Goal: Task Accomplishment & Management: Complete application form

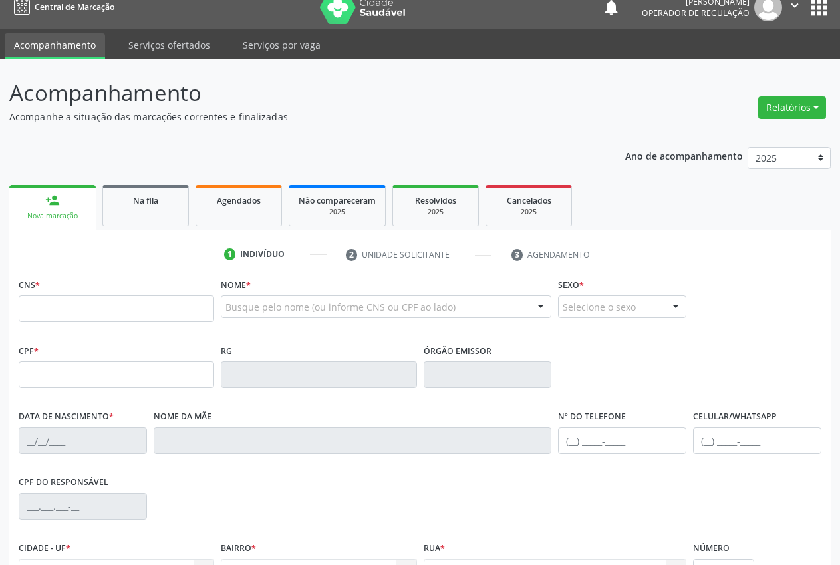
scroll to position [14, 0]
type input "706 0058 9751 7340"
type input "[DATE]"
type input "[PERSON_NAME]"
type input "[PHONE_NUMBER]"
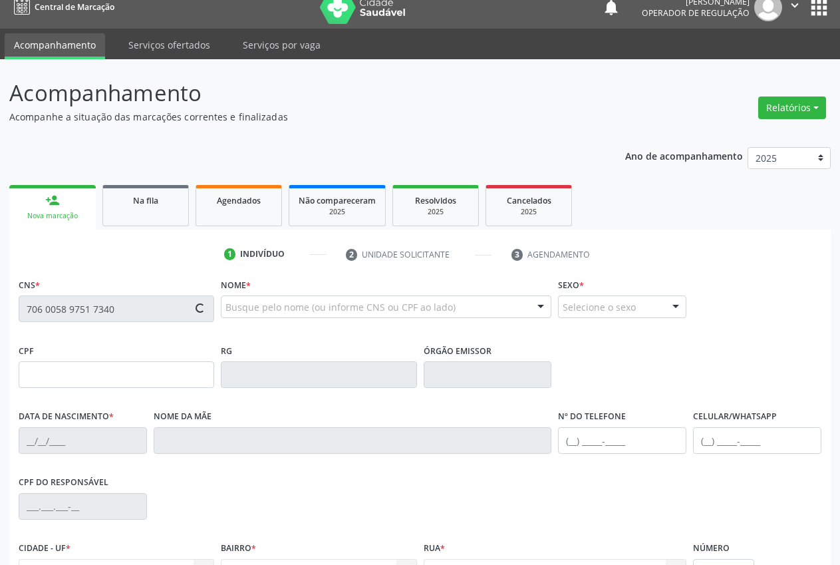
type input "S/N"
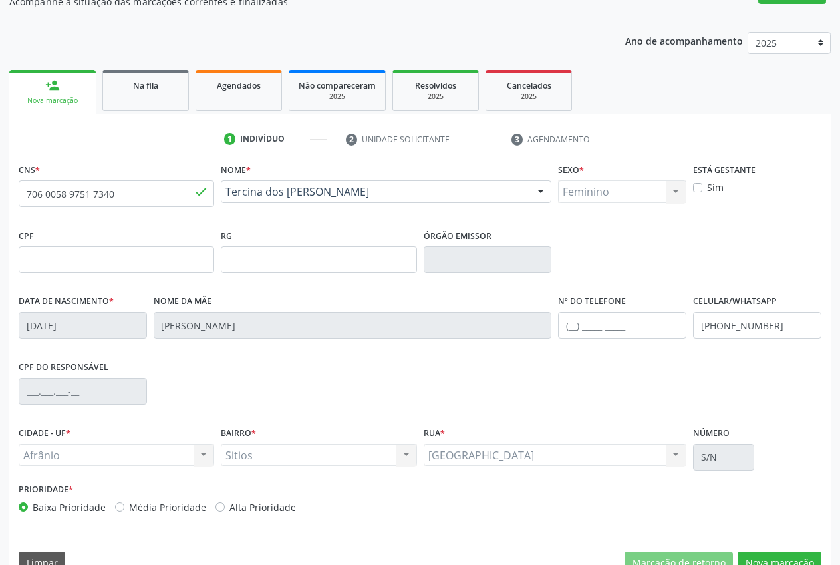
scroll to position [156, 0]
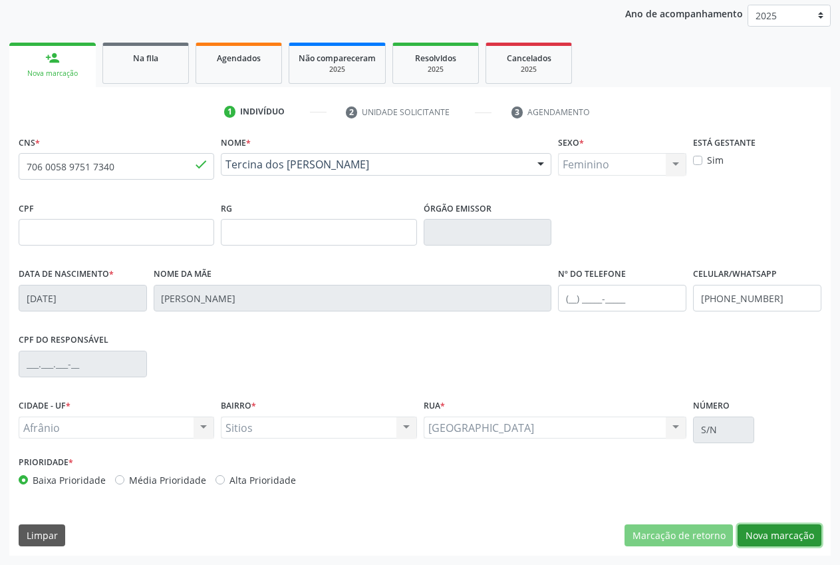
click at [796, 533] on button "Nova marcação" at bounding box center [780, 535] width 84 height 23
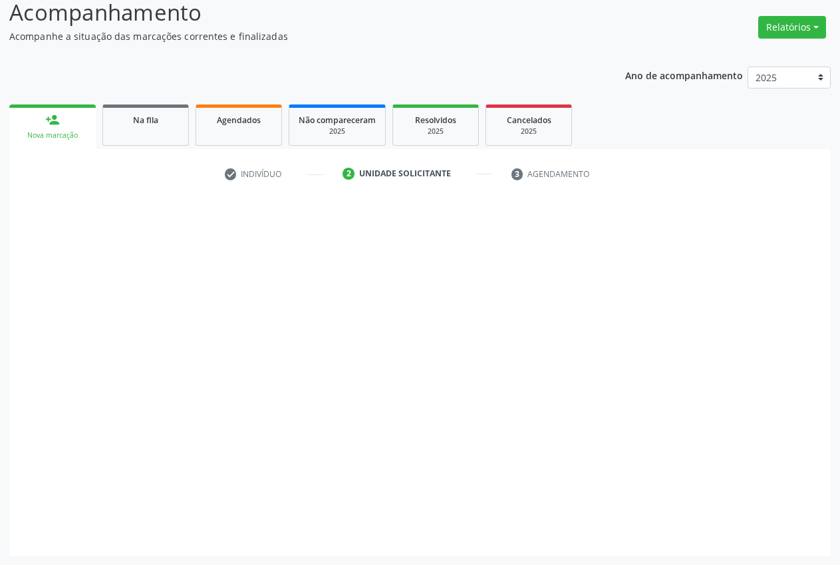
scroll to position [94, 0]
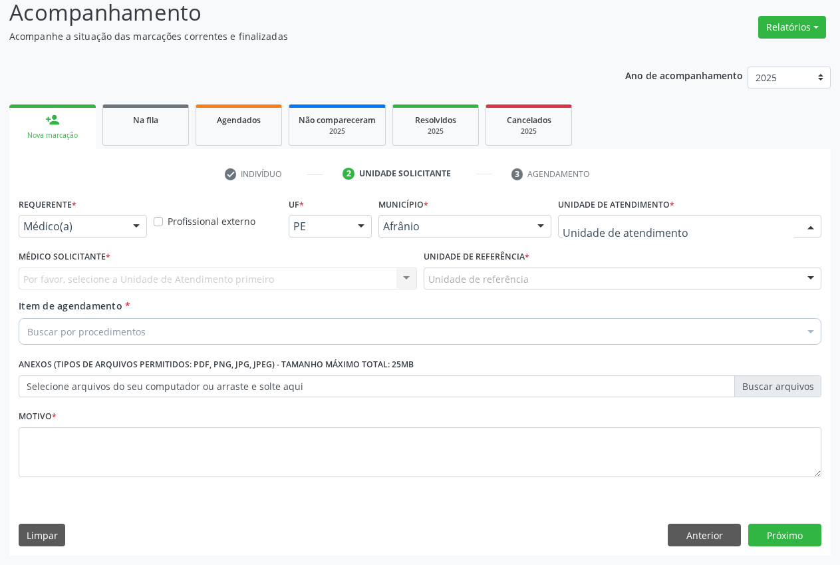
click at [679, 218] on div at bounding box center [689, 226] width 263 height 23
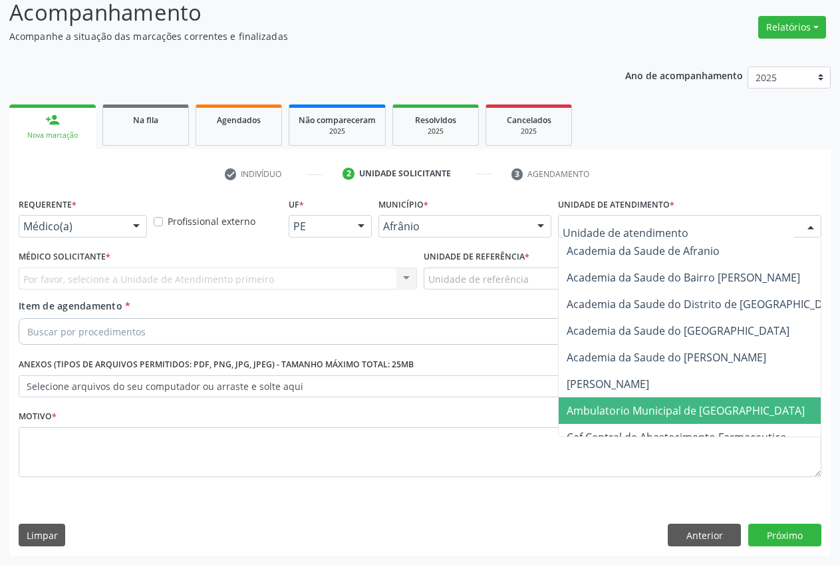
click at [653, 418] on span "Ambulatorio Municipal de [GEOGRAPHIC_DATA]" at bounding box center [721, 410] width 325 height 27
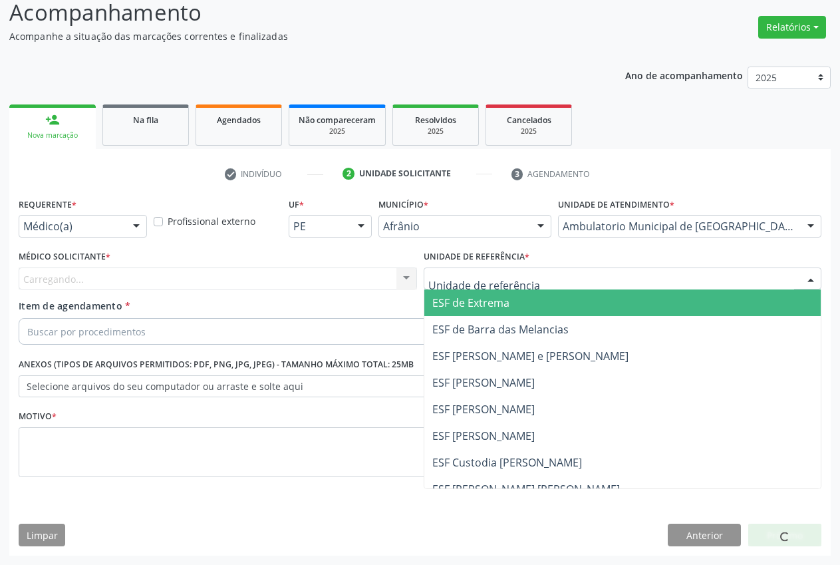
click at [575, 275] on div at bounding box center [623, 278] width 398 height 23
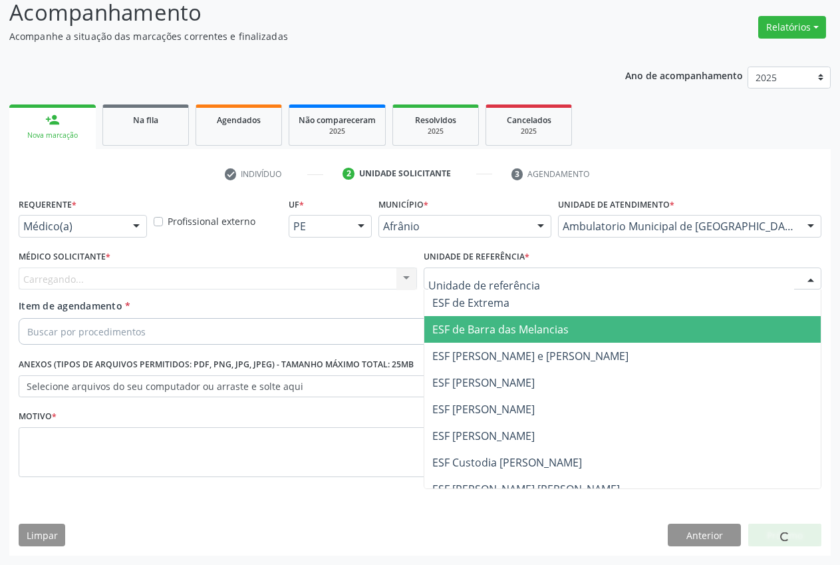
drag, startPoint x: 499, startPoint y: 327, endPoint x: 361, endPoint y: 326, distance: 138.4
click at [498, 327] on span "ESF de Barra das Melancias" at bounding box center [500, 329] width 136 height 15
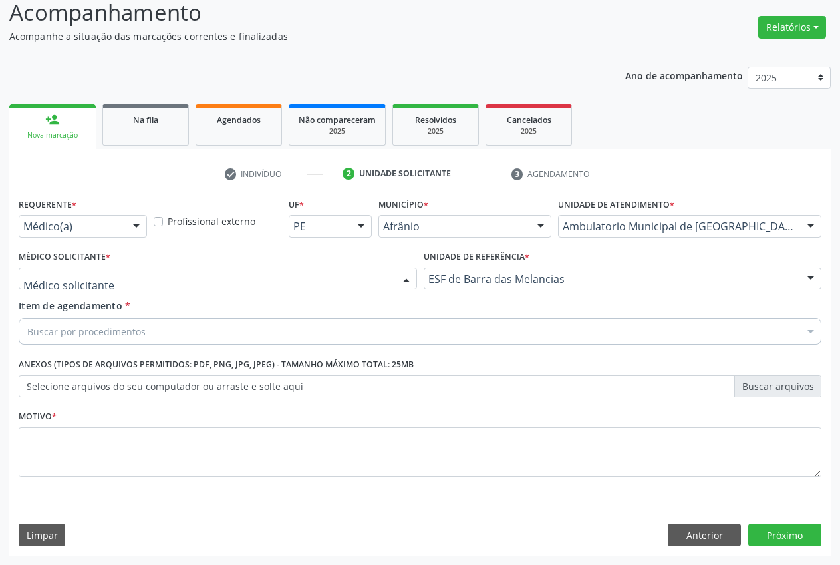
click at [229, 278] on div at bounding box center [218, 278] width 398 height 23
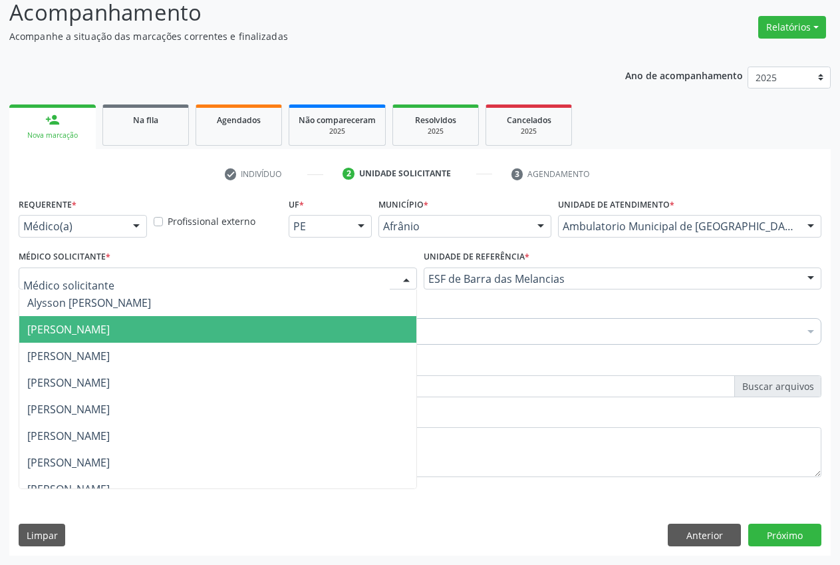
click at [110, 333] on span "[PERSON_NAME]" at bounding box center [68, 329] width 82 height 15
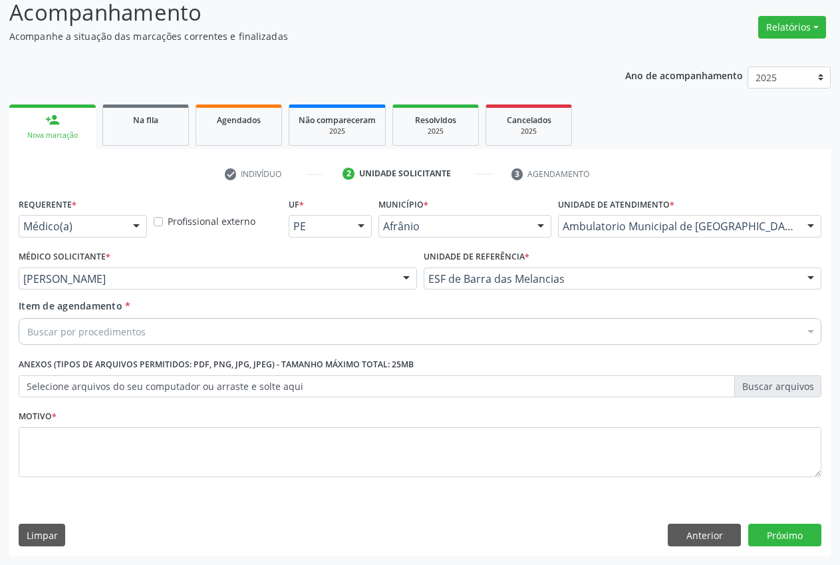
click at [67, 337] on div "Buscar por procedimentos" at bounding box center [420, 331] width 803 height 27
click at [27, 335] on input "Item de agendamento *" at bounding box center [27, 331] width 0 height 27
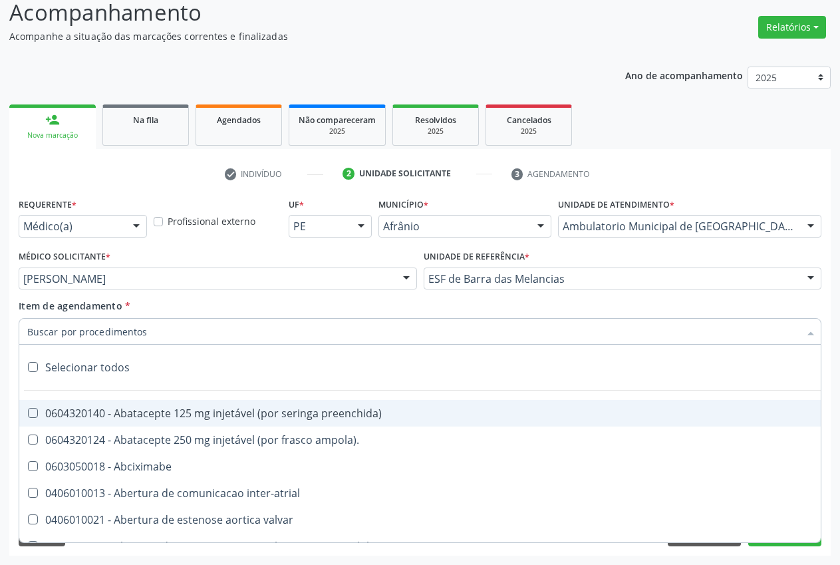
click at [82, 329] on input "Item de agendamento *" at bounding box center [413, 331] width 772 height 27
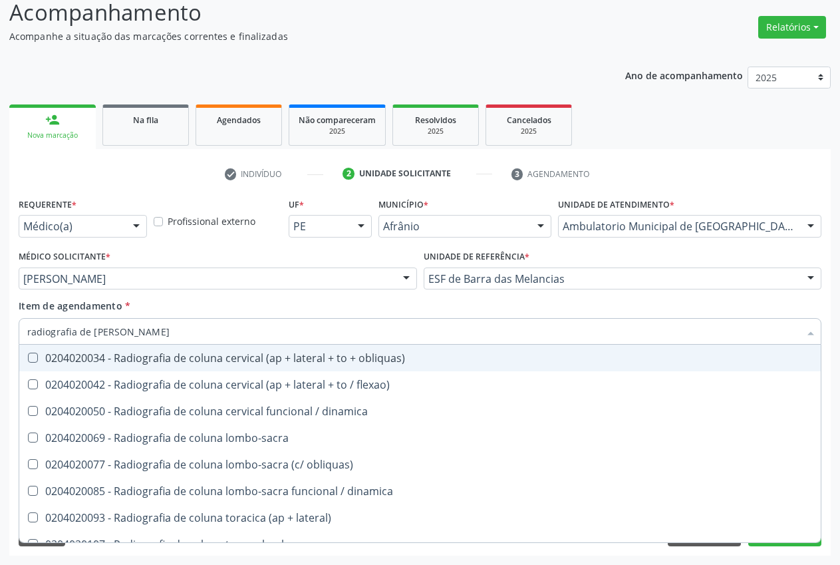
type input "radiografia de coluna"
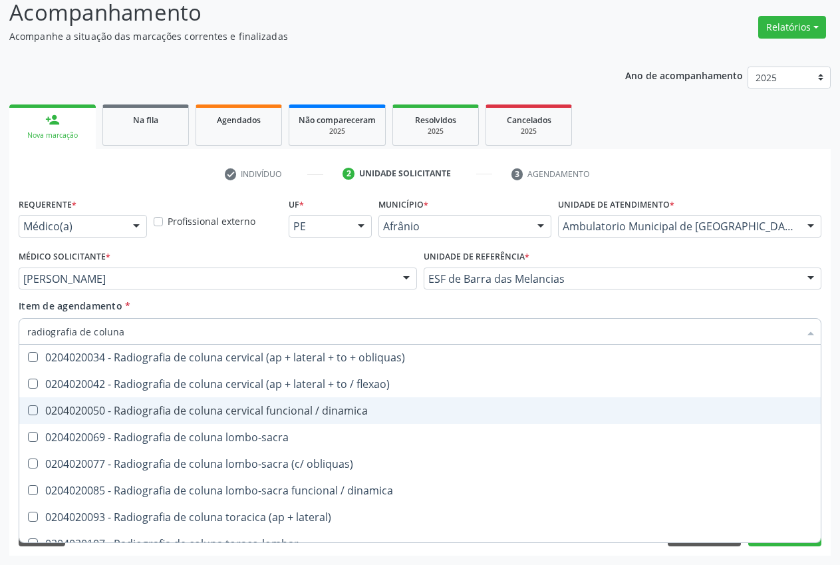
scroll to position [0, 0]
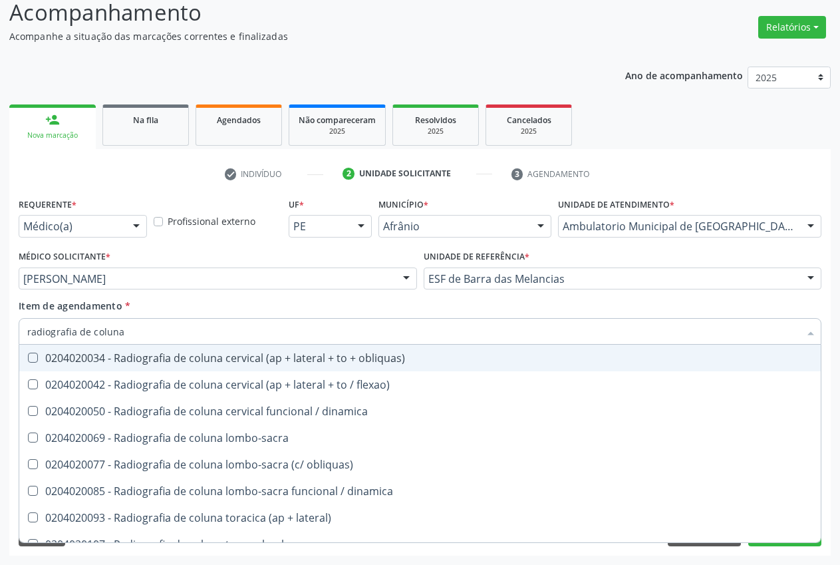
click at [225, 359] on div "0204020034 - Radiografia de coluna cervical (ap + lateral + to + obliquas)" at bounding box center [420, 358] width 786 height 11
checkbox obliquas\) "true"
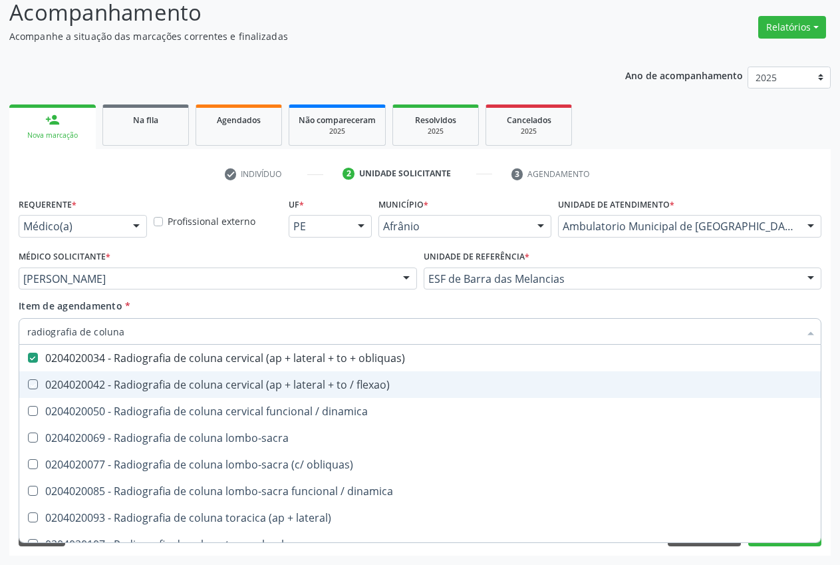
click at [819, 302] on div "Item de agendamento * radiografia de coluna Desfazer seleção 0204020034 - Radio…" at bounding box center [420, 320] width 803 height 42
click at [833, 376] on div "Acompanhamento Acompanhe a situação das marcações correntes e finalizadas Relat…" at bounding box center [420, 272] width 840 height 586
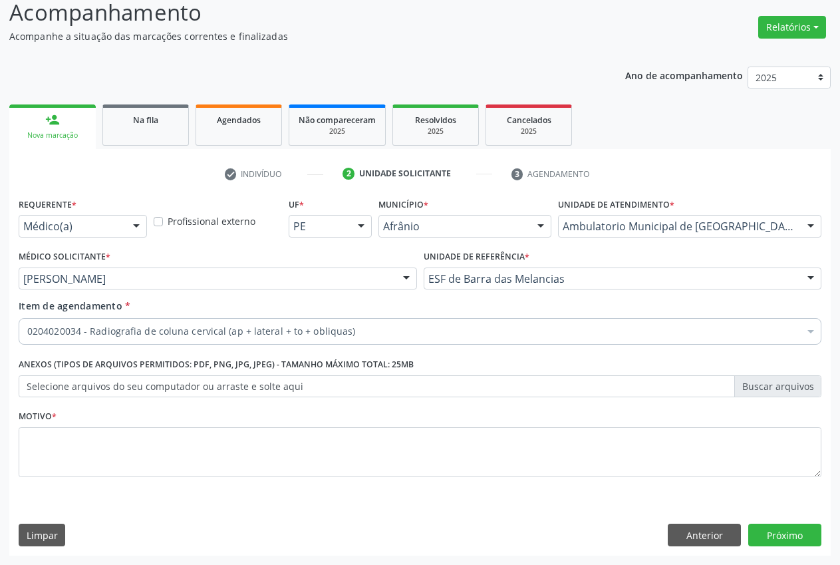
click at [821, 410] on div "Motivo *" at bounding box center [419, 450] width 809 height 89
checkbox obliquas\) "true"
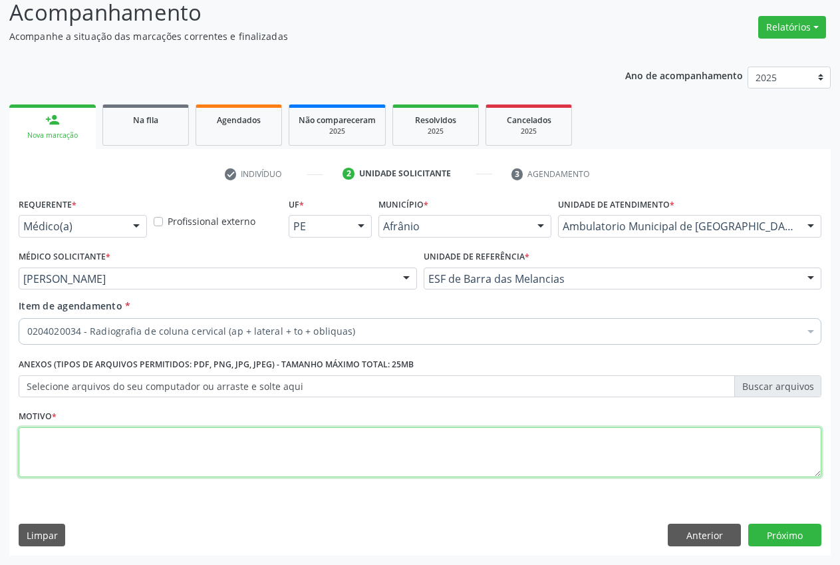
click at [219, 443] on textarea at bounding box center [420, 452] width 803 height 51
type textarea "."
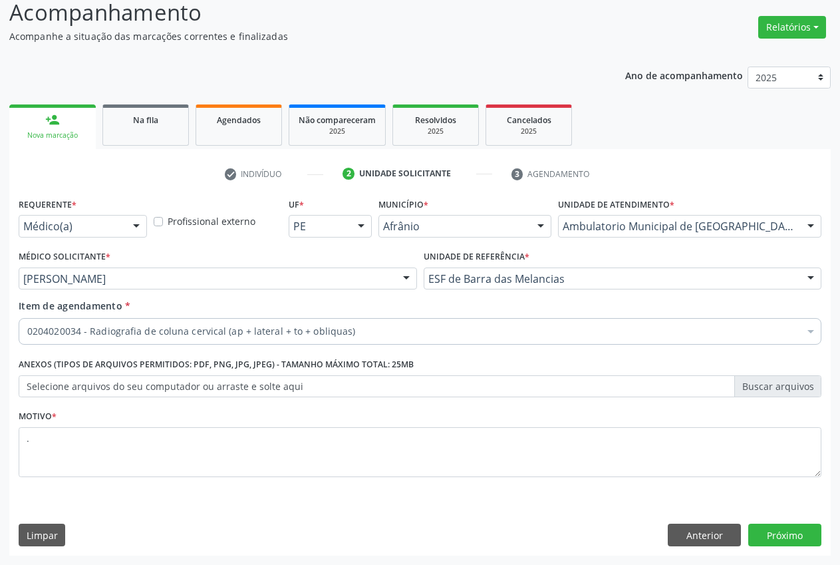
click at [302, 384] on label "Selecione arquivos do seu computador ou arraste e solte aqui" at bounding box center [420, 386] width 803 height 23
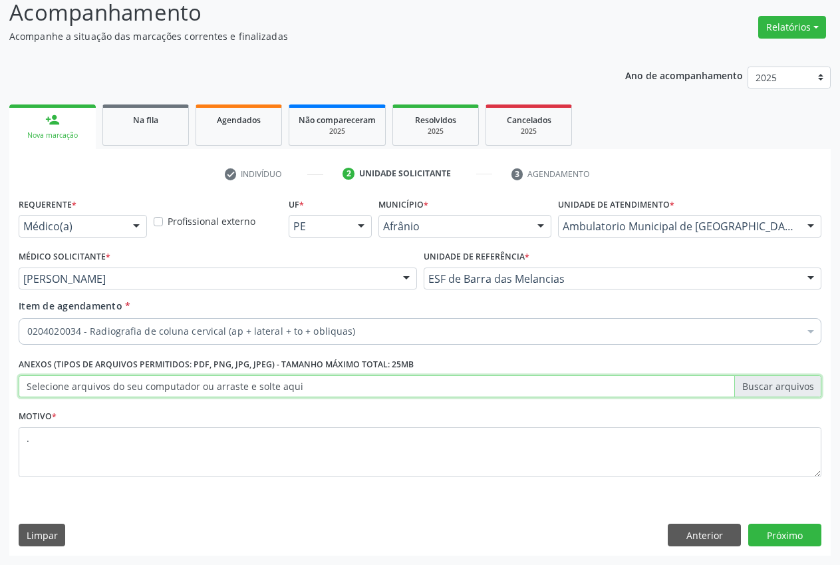
click at [302, 384] on input "Selecione arquivos do seu computador ou arraste e solte aqui" at bounding box center [420, 386] width 803 height 23
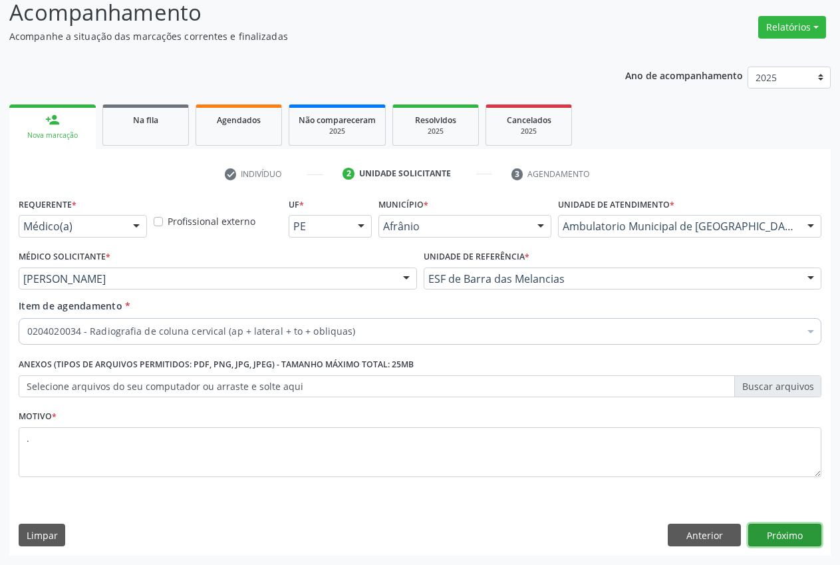
click at [781, 542] on button "Próximo" at bounding box center [784, 534] width 73 height 23
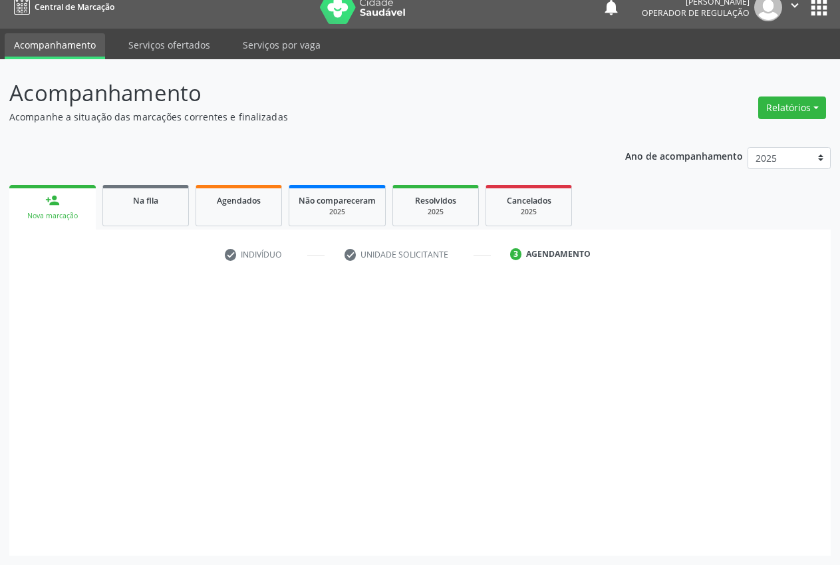
scroll to position [14, 0]
